Goal: Information Seeking & Learning: Learn about a topic

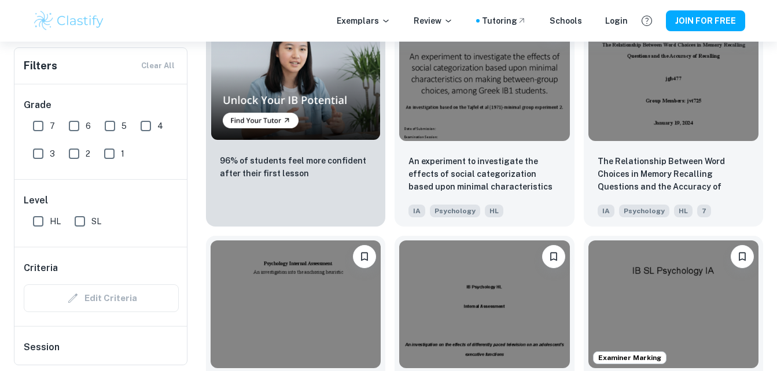
scroll to position [867, 0]
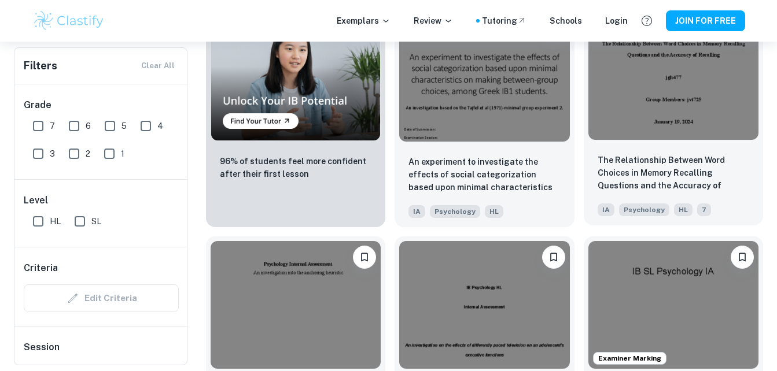
click at [622, 151] on div "The Relationship Between Word Choices in Memory Recalling Questions and the Acc…" at bounding box center [672, 185] width 179 height 81
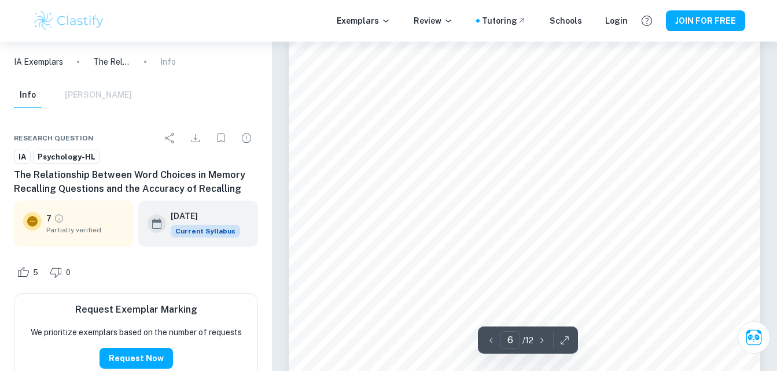
scroll to position [3852, 0]
type input "8"
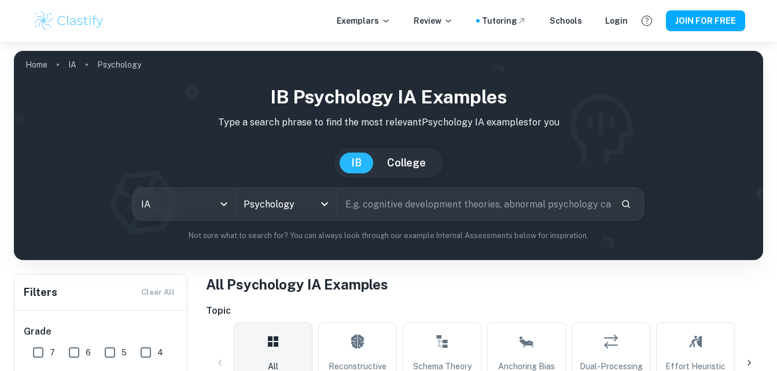
scroll to position [272, 0]
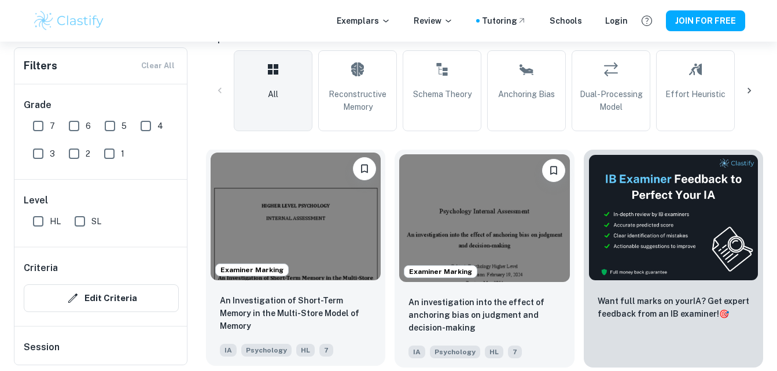
drag, startPoint x: 0, startPoint y: 0, endPoint x: 274, endPoint y: 227, distance: 356.0
click at [274, 227] on img at bounding box center [295, 217] width 170 height 128
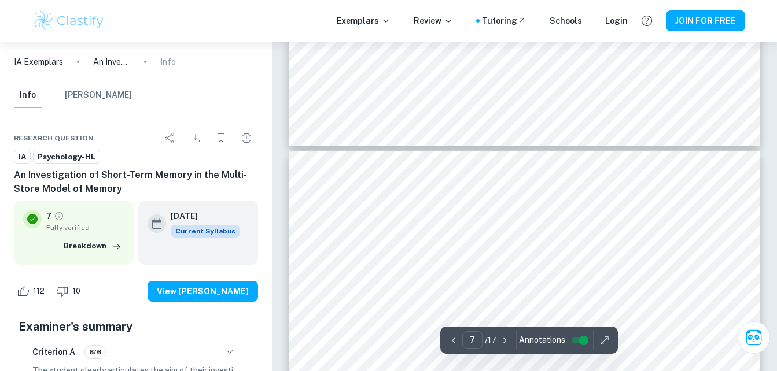
type input "8"
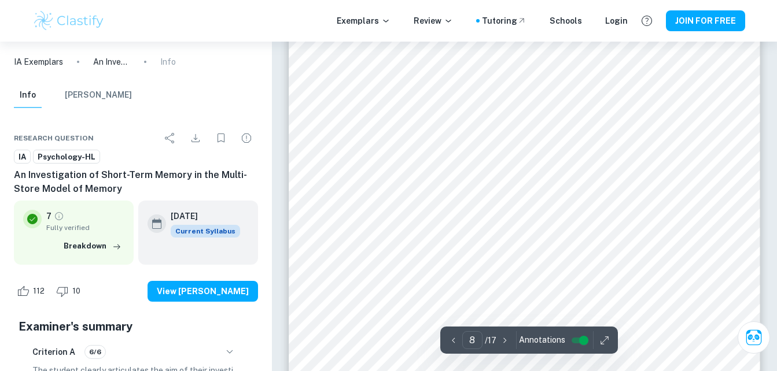
scroll to position [4491, 0]
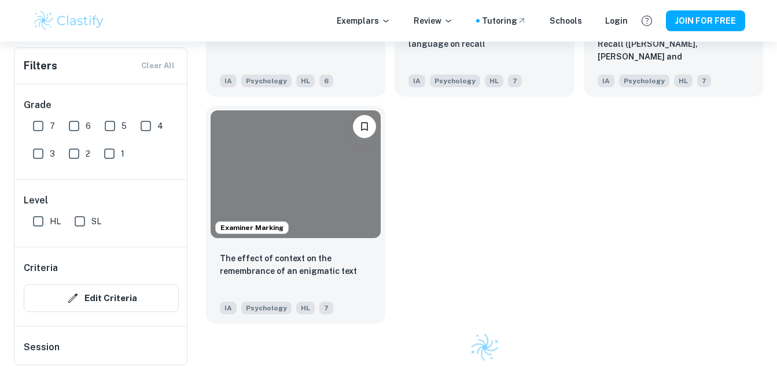
scroll to position [272, 0]
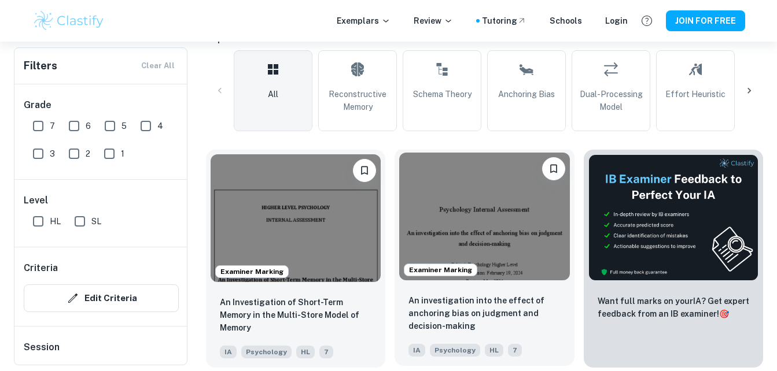
click at [475, 217] on img at bounding box center [484, 217] width 170 height 128
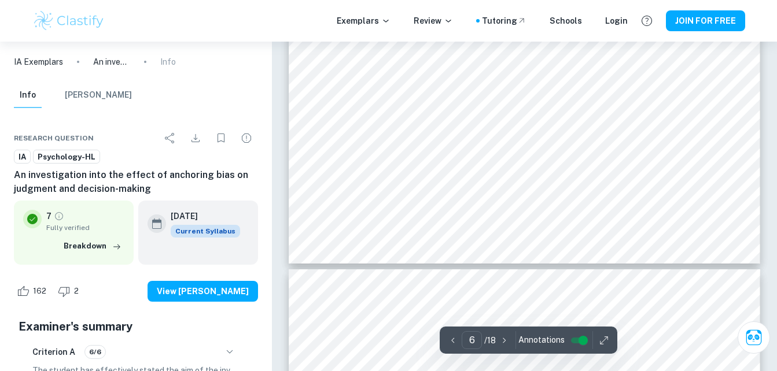
type input "7"
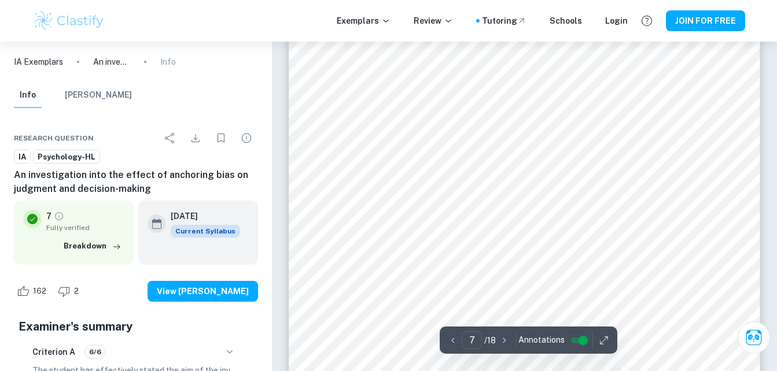
scroll to position [4091, 0]
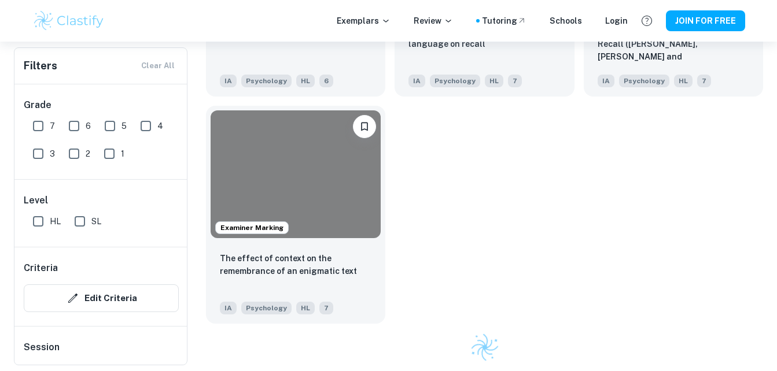
scroll to position [272, 0]
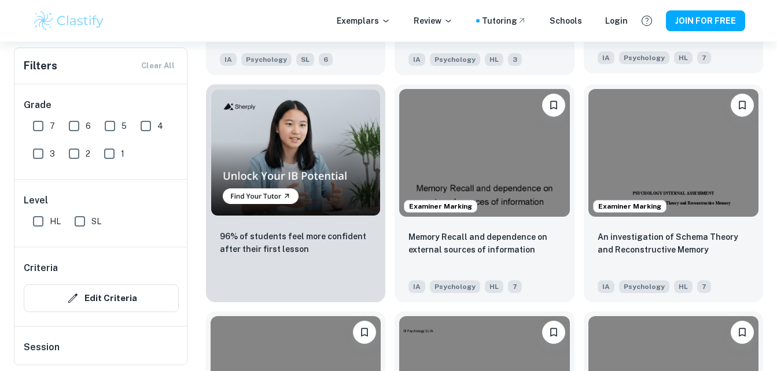
scroll to position [792, 0]
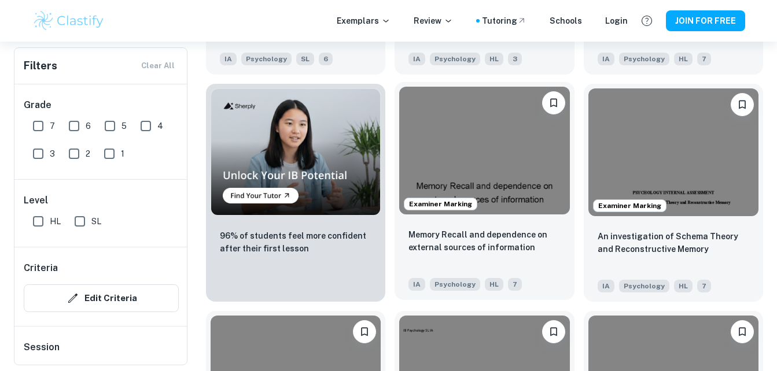
click at [534, 169] on img at bounding box center [484, 151] width 170 height 128
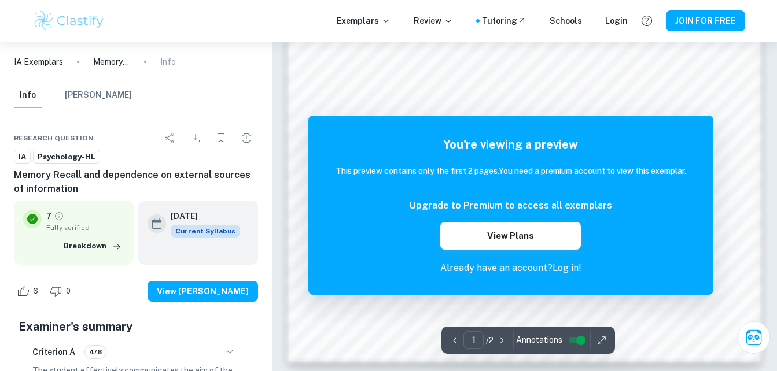
scroll to position [986, 0]
